Goal: Transaction & Acquisition: Purchase product/service

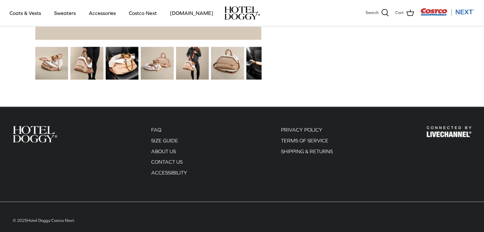
scroll to position [874, 0]
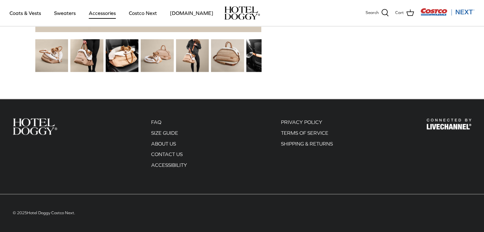
click at [97, 13] on link "Accessories" at bounding box center [102, 13] width 38 height 22
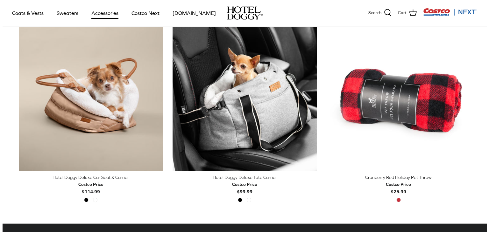
scroll to position [169, 0]
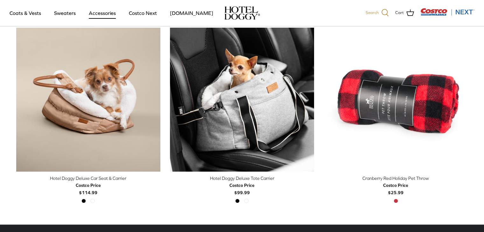
click at [385, 12] on icon at bounding box center [385, 13] width 8 height 8
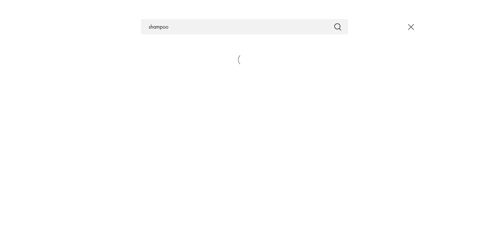
type input "shampoo"
click at [334, 23] on button "Submit" at bounding box center [338, 27] width 8 height 8
